Goal: Transaction & Acquisition: Purchase product/service

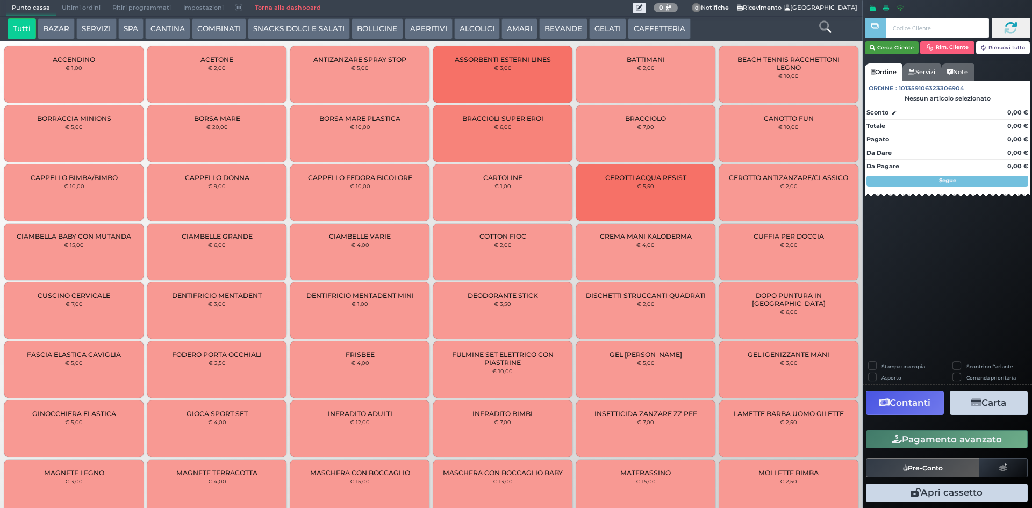
click at [902, 50] on button "Cerca Cliente" at bounding box center [892, 47] width 54 height 13
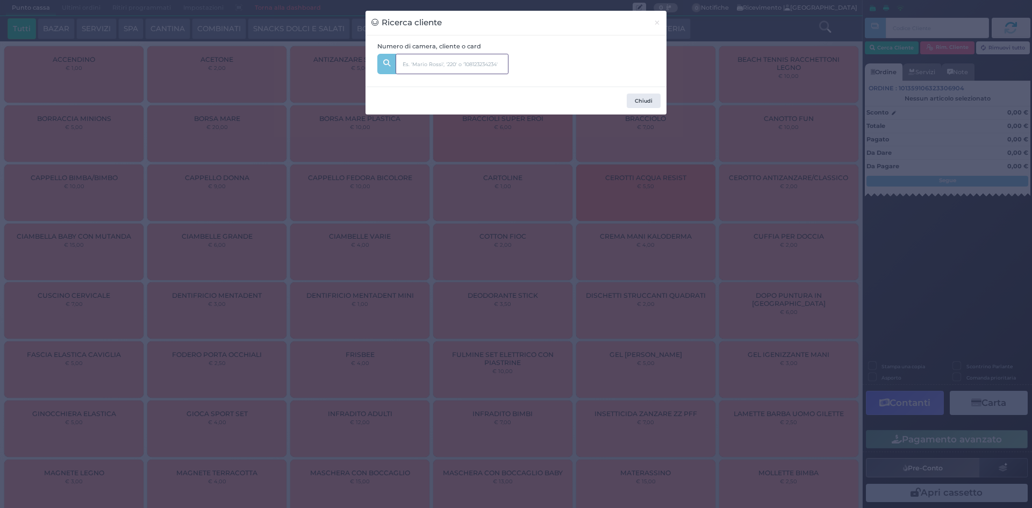
click at [419, 66] on input "text" at bounding box center [452, 64] width 113 height 20
type input "131"
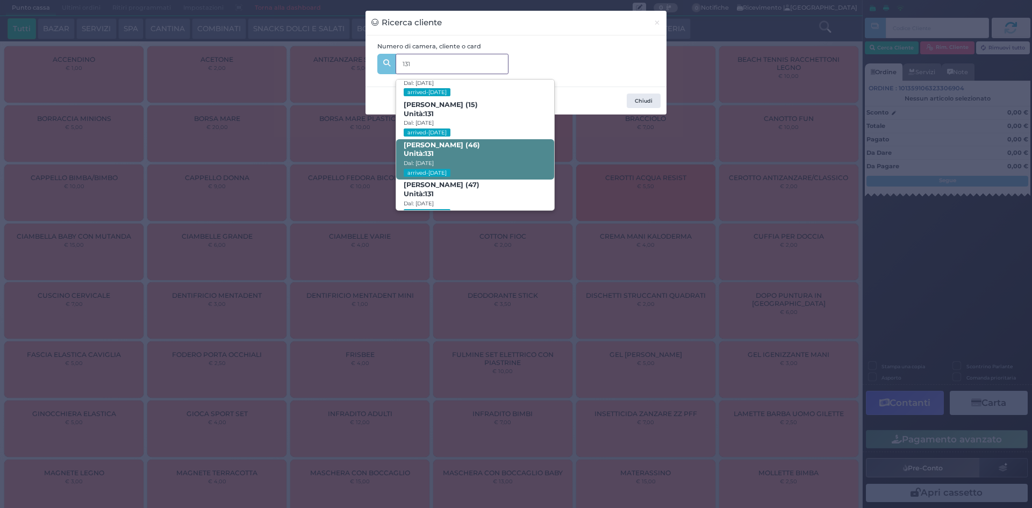
scroll to position [51, 0]
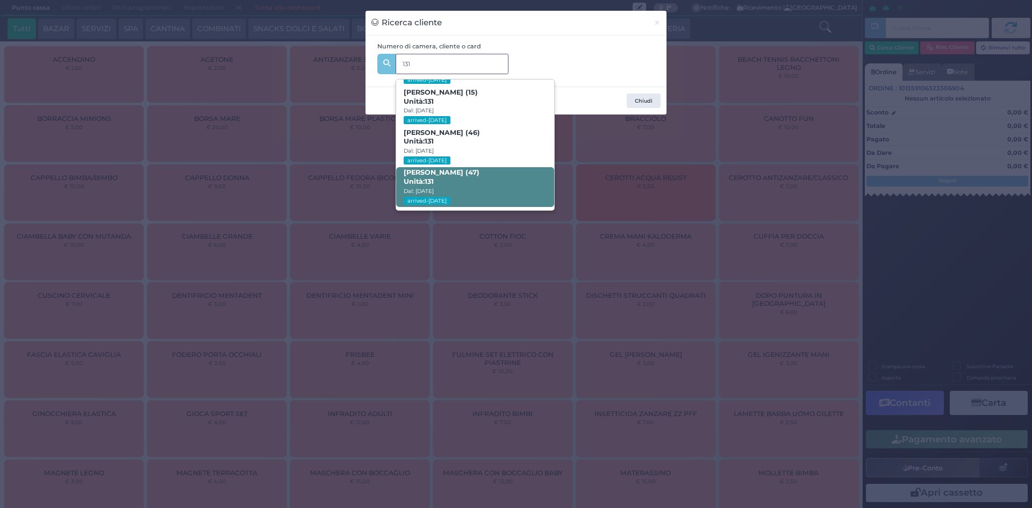
click at [459, 185] on span "Angelo Delle Vergini (47) Unità: 131 Dal: 17/08/2025 arrived-today" at bounding box center [474, 187] width 157 height 40
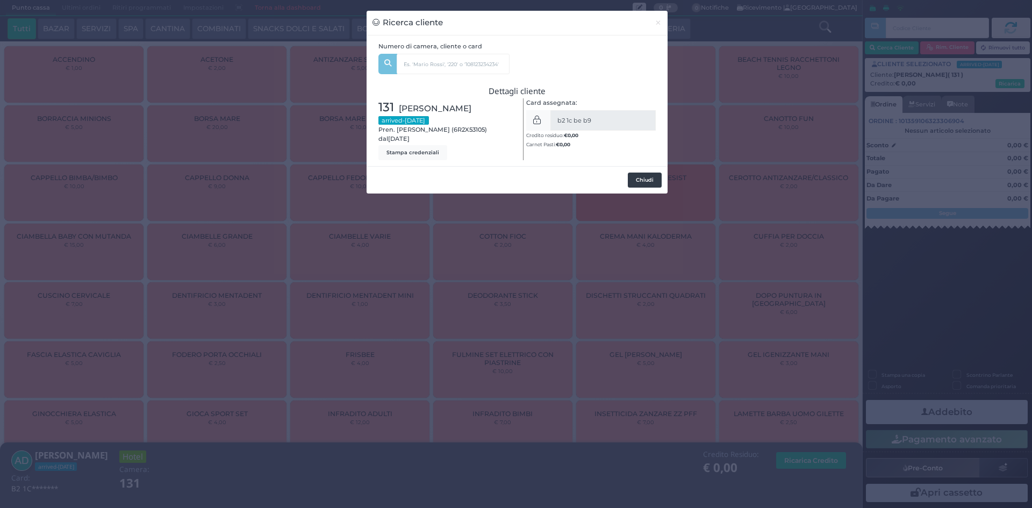
click at [644, 177] on button "Chiudi" at bounding box center [645, 180] width 34 height 15
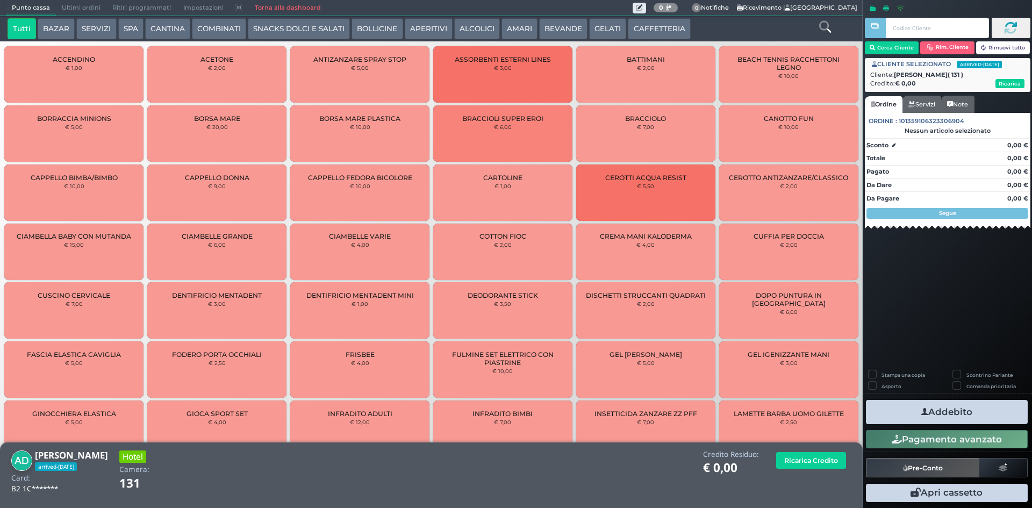
click at [76, 22] on button "SERVIZI" at bounding box center [96, 29] width 40 height 22
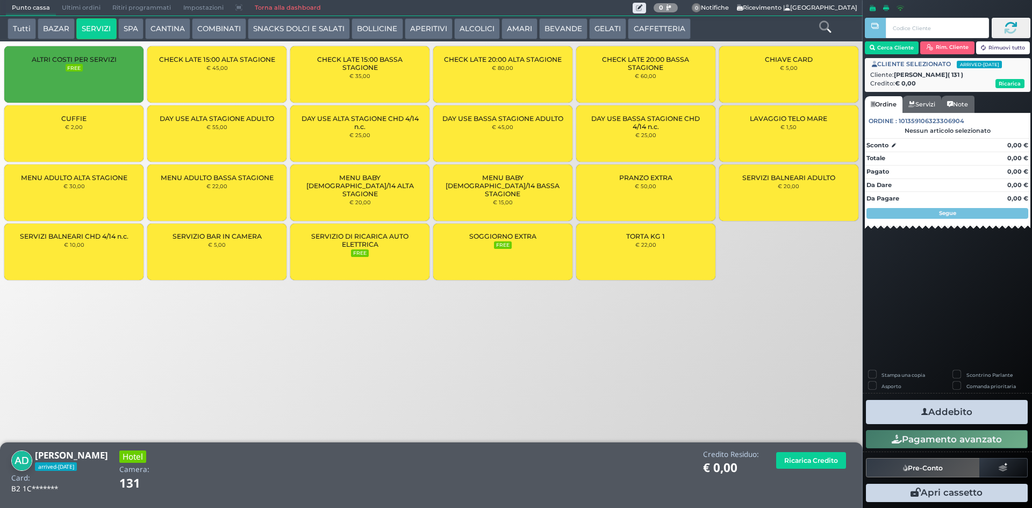
click at [74, 131] on div "CUFFIE € 2,00" at bounding box center [73, 133] width 139 height 56
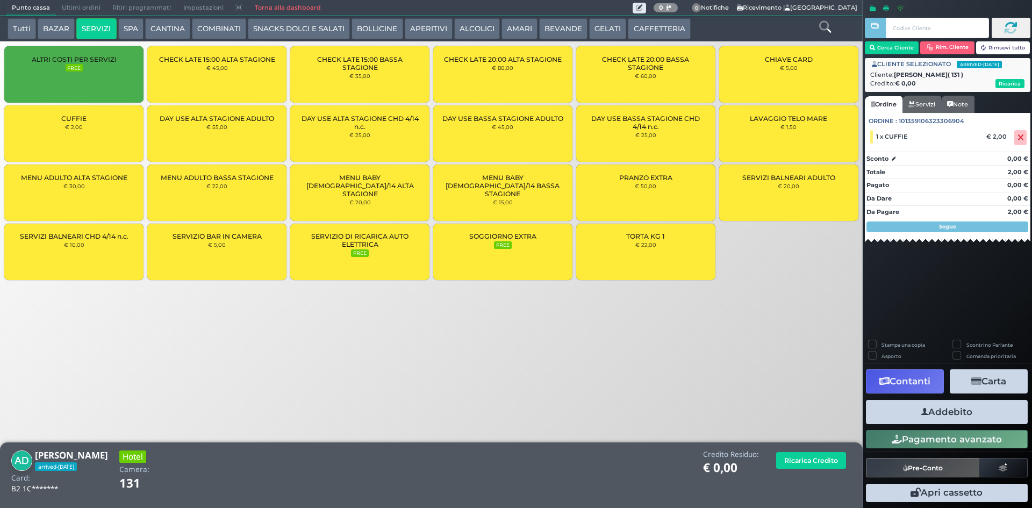
click at [970, 411] on button "Addebito" at bounding box center [947, 412] width 162 height 24
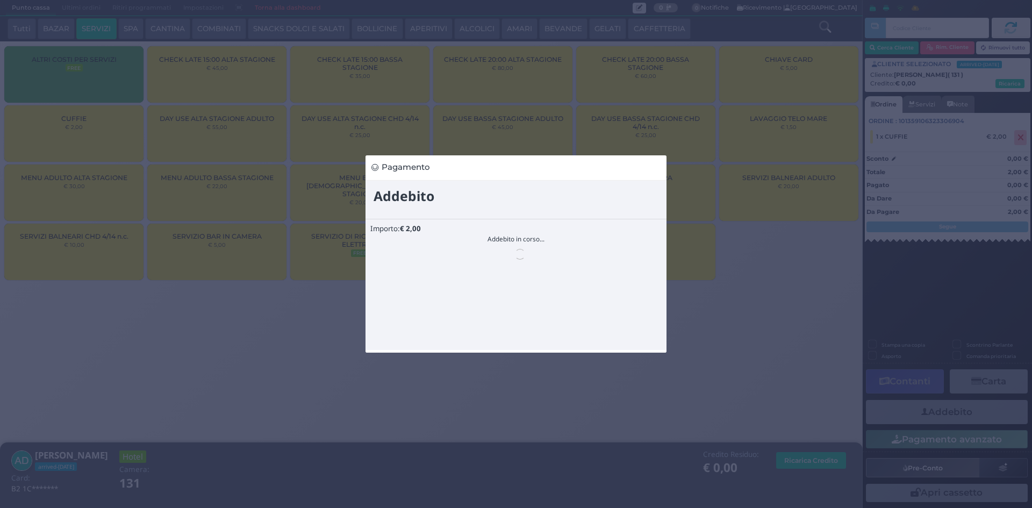
scroll to position [0, 0]
